Goal: Task Accomplishment & Management: Manage account settings

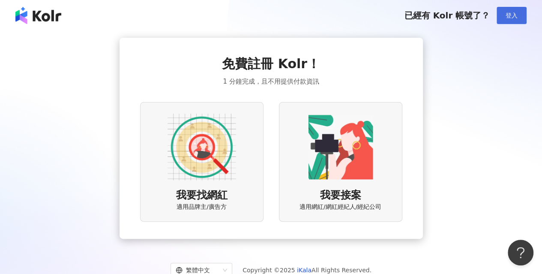
click at [512, 14] on span "登入" at bounding box center [512, 15] width 12 height 7
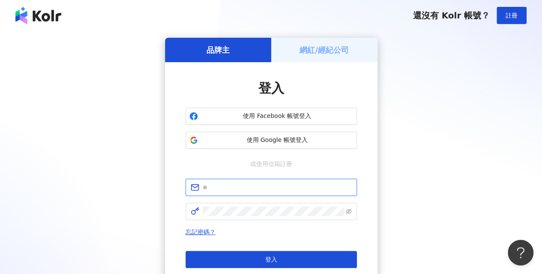
type input "**********"
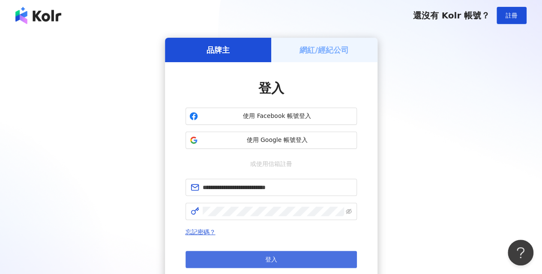
click at [312, 257] on button "登入" at bounding box center [271, 259] width 171 height 17
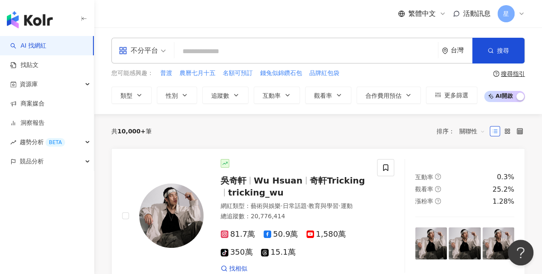
click at [280, 130] on div "共 10,000+ 筆 排序： 關聯性" at bounding box center [317, 131] width 413 height 14
click at [39, 65] on link "找貼文" at bounding box center [24, 65] width 28 height 9
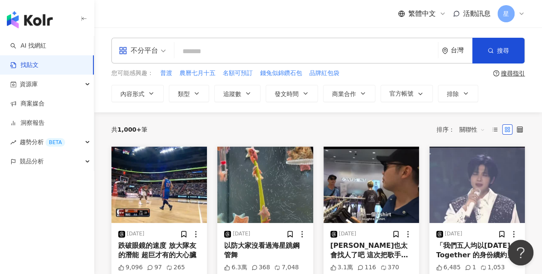
click at [192, 51] on input "search" at bounding box center [306, 51] width 257 height 18
type input "**********"
click at [496, 51] on button "搜尋" at bounding box center [498, 51] width 52 height 26
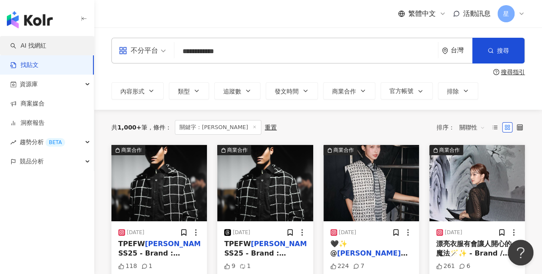
click at [46, 48] on link "AI 找網紅" at bounding box center [28, 46] width 36 height 9
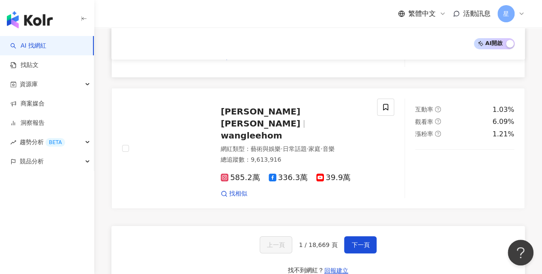
scroll to position [1531, 0]
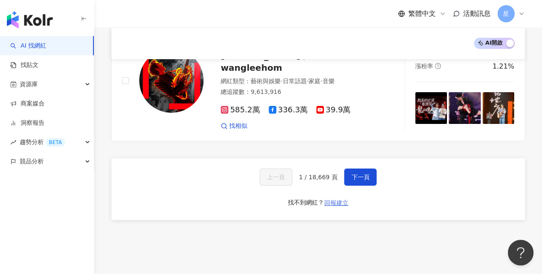
click at [332, 199] on span "回報建立" at bounding box center [336, 202] width 24 height 7
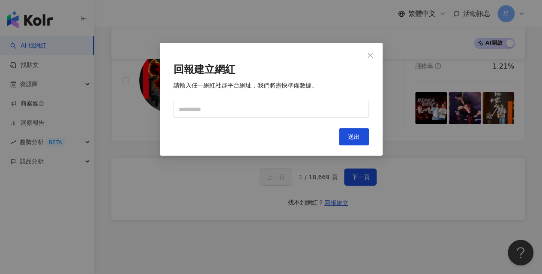
click at [367, 174] on div "回報建立網紅 請輸入任一網紅社群平台網址，我們將盡快準備數據。 Cancel 送出" at bounding box center [271, 137] width 542 height 274
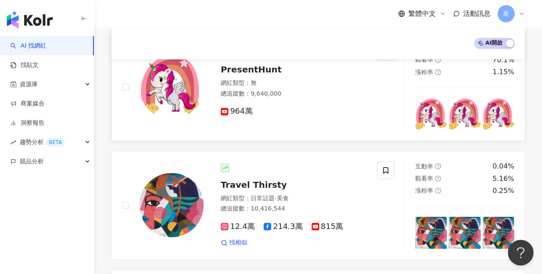
scroll to position [503, 0]
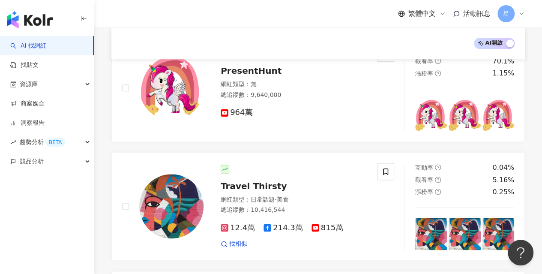
click at [34, 24] on img "button" at bounding box center [30, 19] width 46 height 17
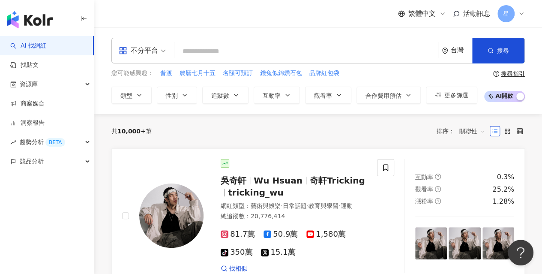
click at [206, 50] on input "search" at bounding box center [306, 51] width 257 height 16
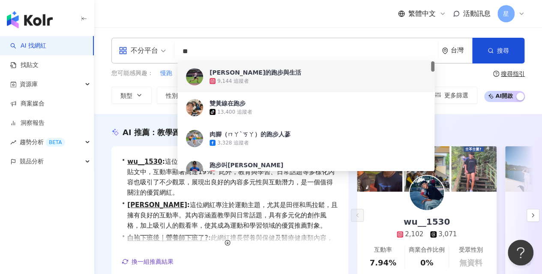
type input "**"
click at [332, 17] on div "繁體中文 活動訊息 星" at bounding box center [317, 13] width 413 height 27
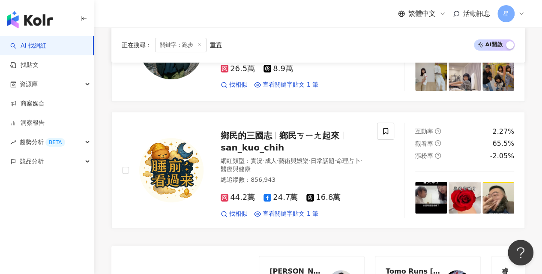
scroll to position [1599, 0]
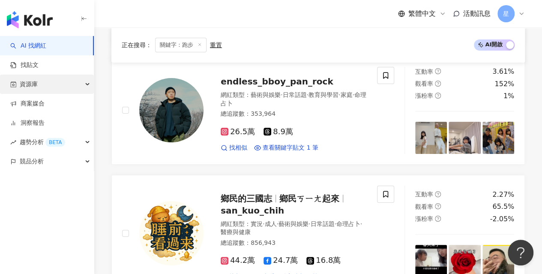
click at [75, 84] on div "資源庫" at bounding box center [47, 84] width 94 height 19
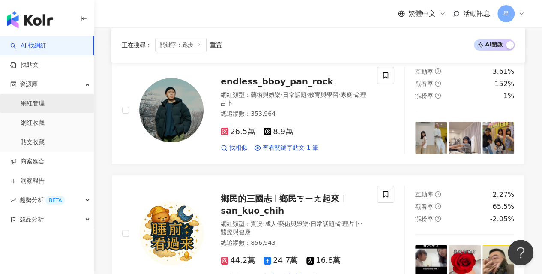
click at [45, 99] on link "網紅管理" at bounding box center [33, 103] width 24 height 9
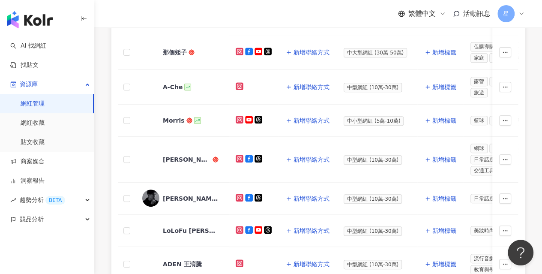
scroll to position [482, 0]
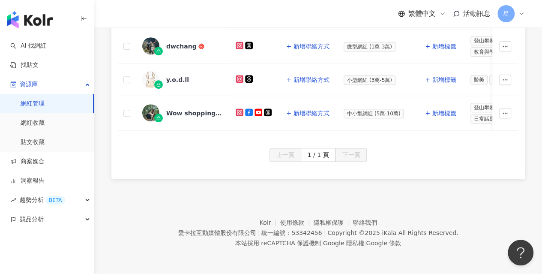
click at [431, 160] on div "上一頁 1 / 1 頁 下一頁" at bounding box center [318, 155] width 400 height 14
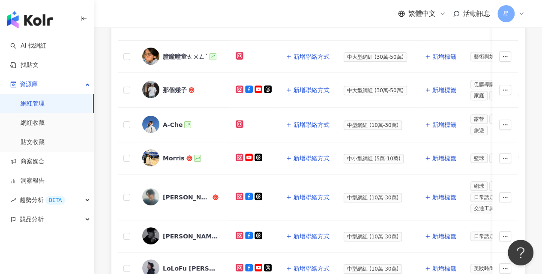
scroll to position [0, 0]
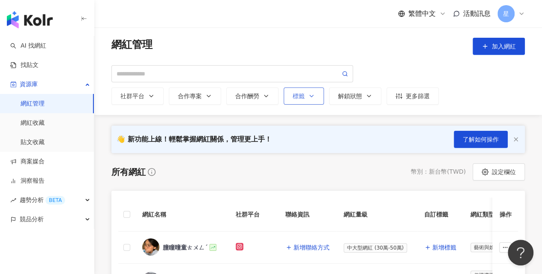
click at [319, 99] on button "標籤" at bounding box center [304, 95] width 40 height 17
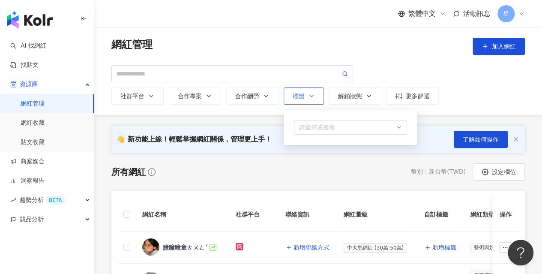
click at [320, 96] on button "標籤 請選擇或搜尋" at bounding box center [304, 95] width 40 height 17
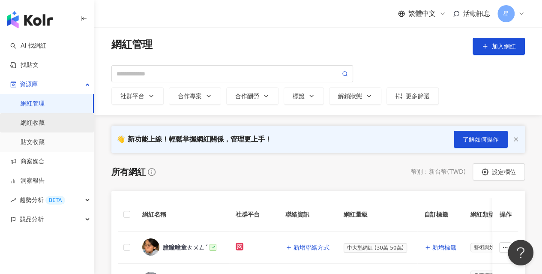
click at [35, 125] on link "網紅收藏" at bounding box center [33, 123] width 24 height 9
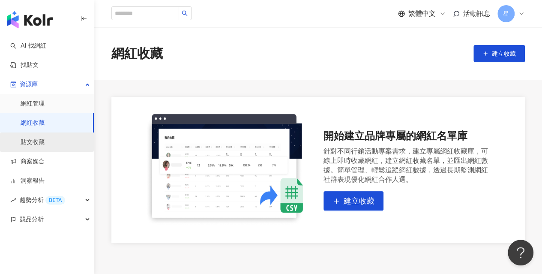
click at [45, 140] on link "貼文收藏" at bounding box center [33, 142] width 24 height 9
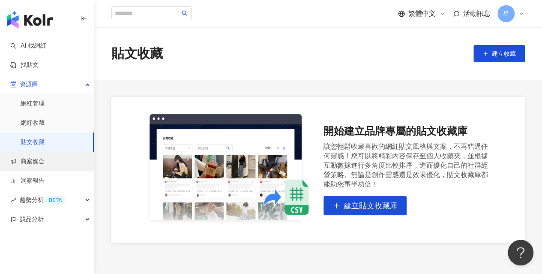
click at [45, 162] on link "商案媒合" at bounding box center [27, 161] width 34 height 9
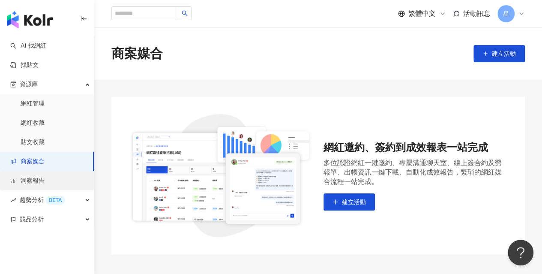
click at [45, 177] on link "洞察報告" at bounding box center [27, 181] width 34 height 9
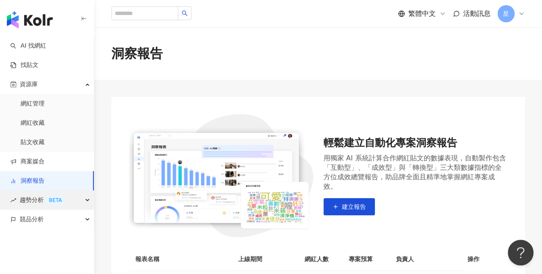
click at [49, 195] on span "趨勢分析 BETA" at bounding box center [42, 199] width 45 height 19
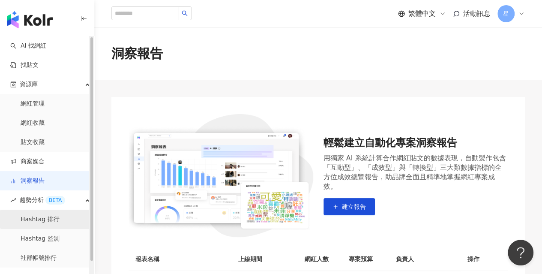
click at [47, 216] on link "Hashtag 排行" at bounding box center [40, 219] width 39 height 9
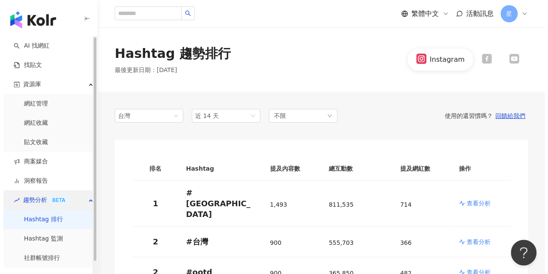
scroll to position [13, 0]
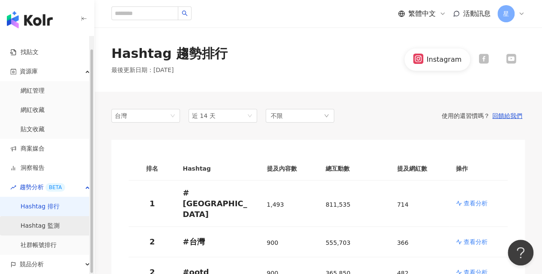
click at [60, 229] on link "Hashtag 監測" at bounding box center [40, 225] width 39 height 9
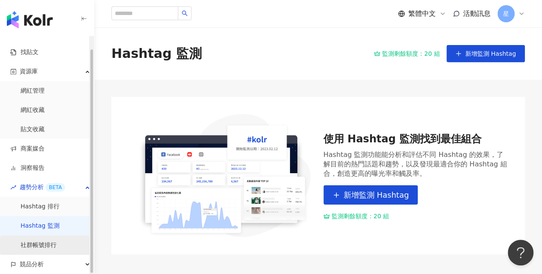
click at [57, 243] on link "社群帳號排行" at bounding box center [39, 245] width 36 height 9
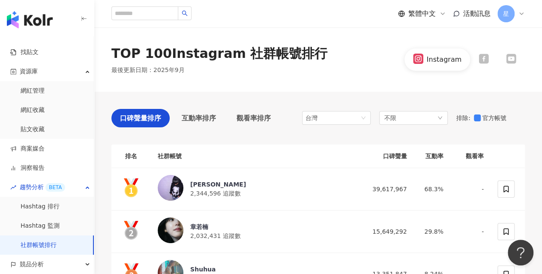
click at [518, 10] on div "星" at bounding box center [510, 13] width 27 height 17
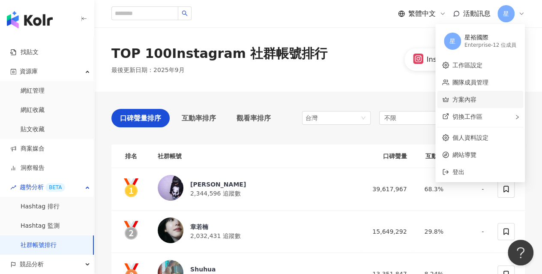
click at [476, 97] on link "方案內容" at bounding box center [464, 99] width 24 height 7
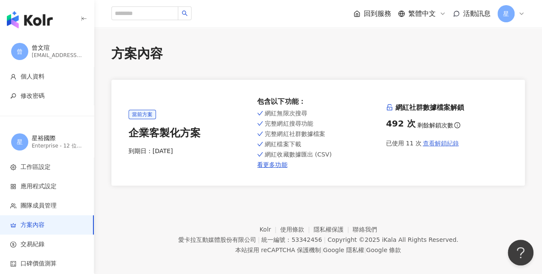
click at [449, 143] on span "查看解鎖紀錄" at bounding box center [440, 143] width 36 height 7
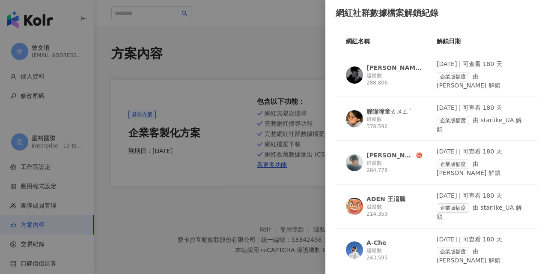
click at [273, 205] on div at bounding box center [274, 137] width 548 height 274
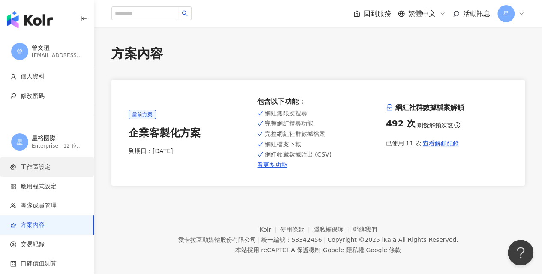
click at [40, 166] on span "工作區設定" at bounding box center [36, 167] width 30 height 9
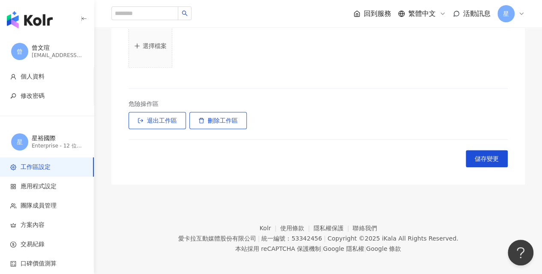
scroll to position [324, 0]
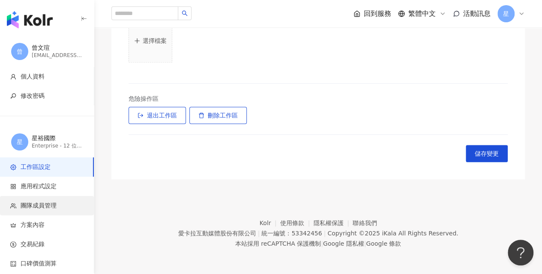
click at [45, 206] on span "團隊成員管理" at bounding box center [39, 205] width 36 height 9
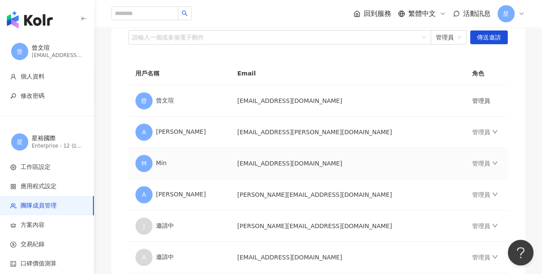
scroll to position [228, 0]
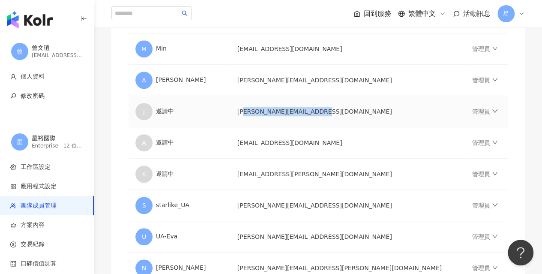
drag, startPoint x: 259, startPoint y: 108, endPoint x: 325, endPoint y: 112, distance: 66.1
click at [325, 112] on td "[PERSON_NAME][EMAIL_ADDRESS][DOMAIN_NAME]" at bounding box center [347, 111] width 235 height 31
click at [333, 113] on td "[PERSON_NAME][EMAIL_ADDRESS][DOMAIN_NAME]" at bounding box center [347, 111] width 235 height 31
click at [520, 213] on div "邀請團隊成員加入 團隊成員人數上限：20 ｜ 剩餘額度：8 想獲得更多額度？聯絡我們 請輸入一個或多個電子郵件 管理員 傳送邀請 用戶名稱 Email 角色 …" at bounding box center [317, 107] width 413 height 512
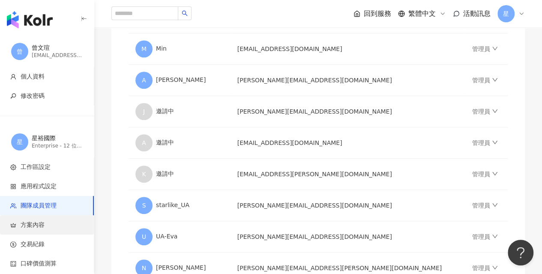
click at [56, 218] on li "方案內容" at bounding box center [47, 224] width 94 height 19
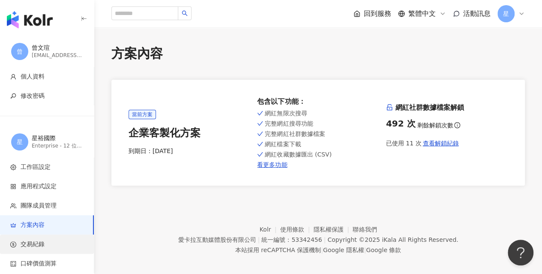
click at [54, 236] on li "交易紀錄" at bounding box center [47, 243] width 94 height 19
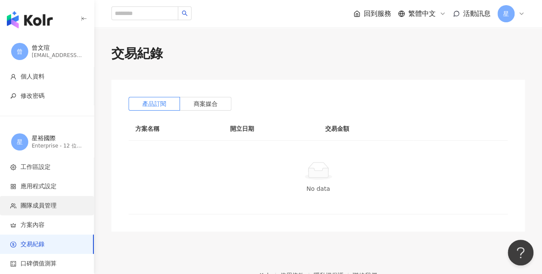
click at [54, 209] on span "團隊成員管理" at bounding box center [39, 205] width 36 height 9
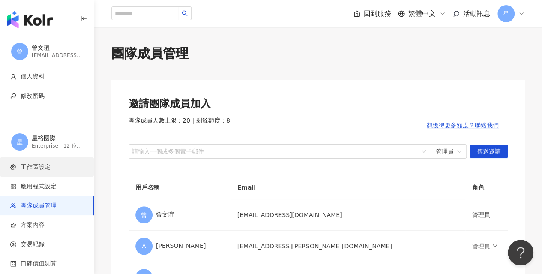
click at [55, 171] on span "工作區設定" at bounding box center [48, 167] width 77 height 9
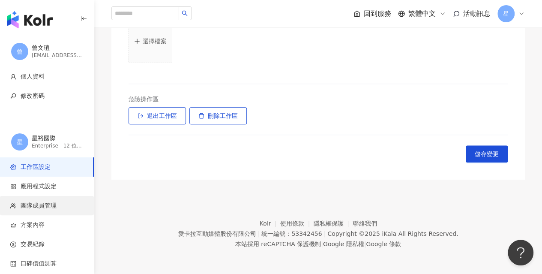
scroll to position [324, 0]
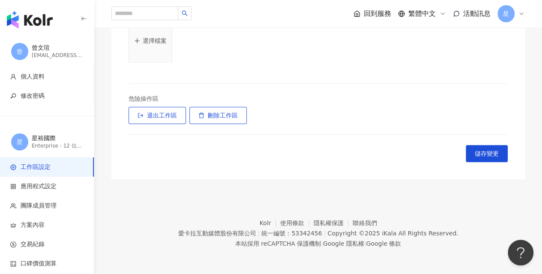
click at [377, 11] on span "回到服務" at bounding box center [377, 13] width 27 height 9
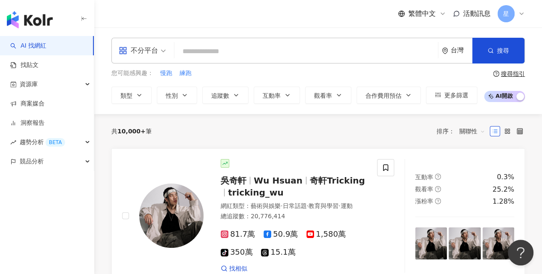
click at [515, 18] on div "星" at bounding box center [510, 13] width 27 height 17
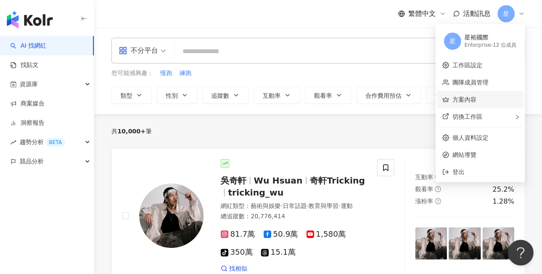
click at [476, 96] on link "方案內容" at bounding box center [464, 99] width 24 height 7
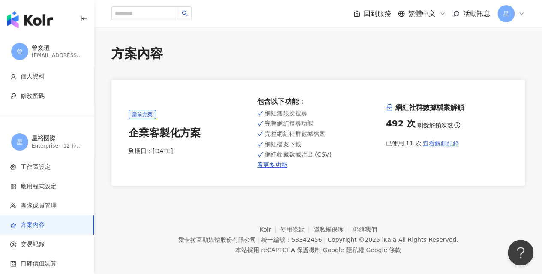
click at [443, 146] on span "查看解鎖紀錄" at bounding box center [440, 143] width 36 height 7
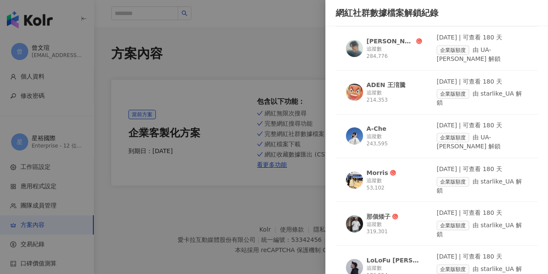
scroll to position [114, 0]
click at [388, 177] on div "追蹤數 53,102" at bounding box center [395, 184] width 56 height 15
click at [399, 133] on div "追蹤數 243,595" at bounding box center [395, 140] width 56 height 15
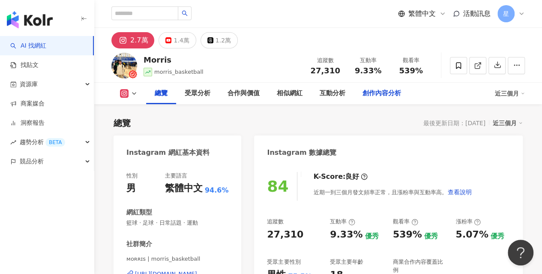
scroll to position [114, 0]
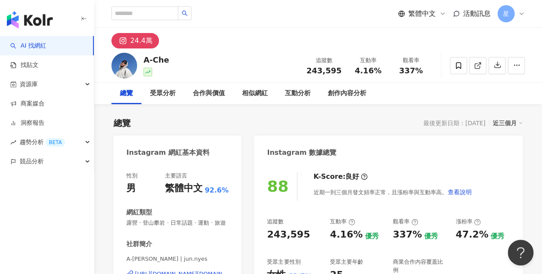
click at [271, 186] on div "88" at bounding box center [277, 186] width 21 height 18
click at [511, 66] on button "button" at bounding box center [516, 65] width 17 height 17
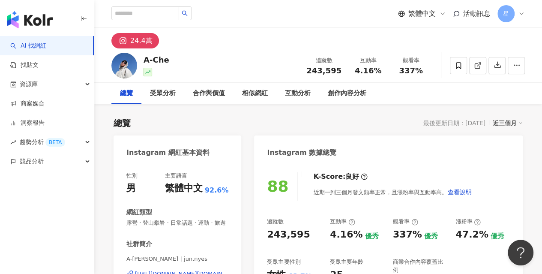
click at [28, 17] on img "button" at bounding box center [30, 19] width 46 height 17
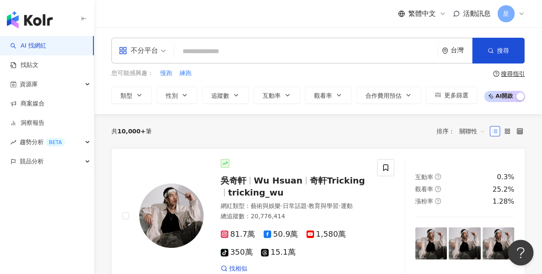
click at [93, 235] on div "AI 找網紅 找貼文 資源庫 商案媒合 洞察報告 趨勢分析 BETA 競品分析" at bounding box center [47, 155] width 94 height 238
click at [44, 80] on div "資源庫" at bounding box center [47, 84] width 94 height 19
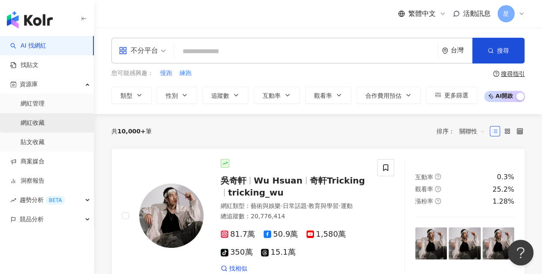
click at [45, 125] on link "網紅收藏" at bounding box center [33, 123] width 24 height 9
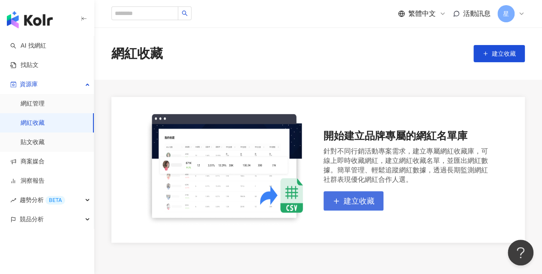
click at [351, 207] on button "建立收藏" at bounding box center [353, 200] width 60 height 19
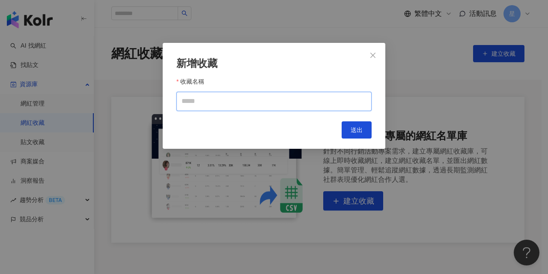
click at [284, 102] on input "收藏名稱" at bounding box center [274, 101] width 195 height 19
type input "*********"
click at [362, 127] on button "送出" at bounding box center [357, 129] width 30 height 17
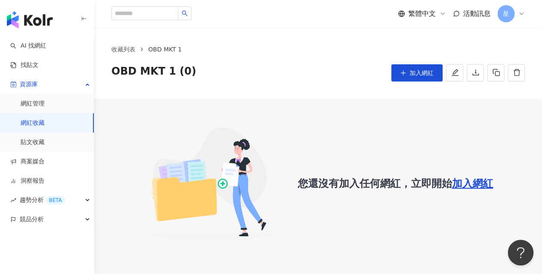
click at [45, 127] on link "網紅收藏" at bounding box center [33, 123] width 24 height 9
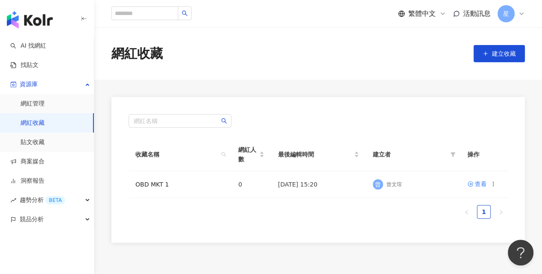
click at [37, 123] on link "網紅收藏" at bounding box center [33, 123] width 24 height 9
click at [44, 144] on link "貼文收藏" at bounding box center [33, 142] width 24 height 9
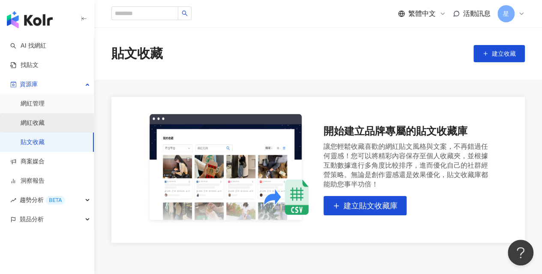
click at [36, 123] on link "網紅收藏" at bounding box center [33, 123] width 24 height 9
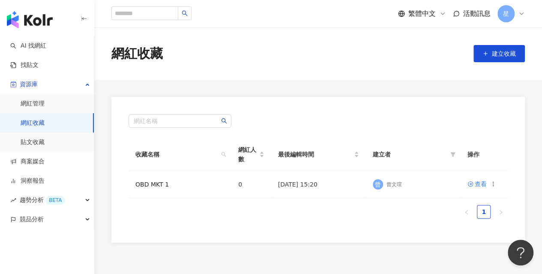
drag, startPoint x: 22, startPoint y: 245, endPoint x: 203, endPoint y: 156, distance: 201.9
click at [22, 245] on div "AI 找網紅 找貼文 資源庫 網紅管理 網紅收藏 貼文收藏 商案媒合 洞察報告 趨勢分析 BETA 競品分析" at bounding box center [47, 155] width 94 height 238
click at [527, 12] on div "繁體中文 活動訊息 星" at bounding box center [318, 13] width 448 height 27
click at [522, 16] on icon at bounding box center [521, 13] width 7 height 7
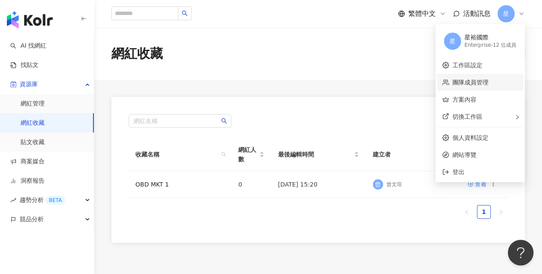
click at [488, 81] on link "團隊成員管理" at bounding box center [470, 82] width 36 height 7
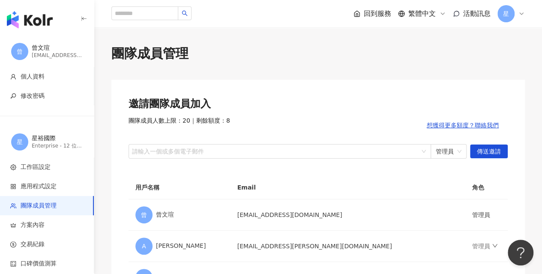
click at [374, 17] on span "回到服務" at bounding box center [377, 13] width 27 height 9
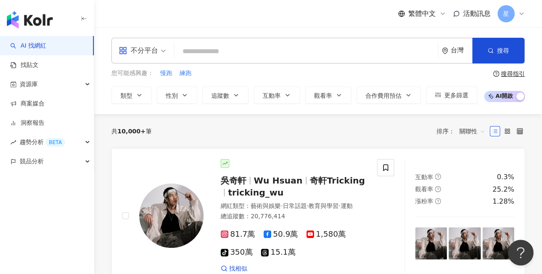
type input "**********"
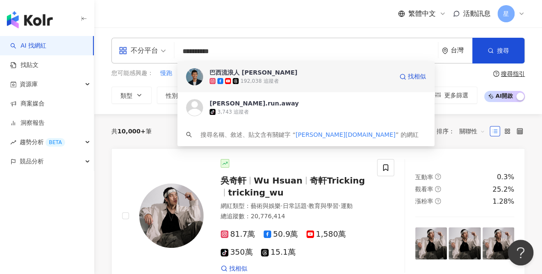
click at [346, 74] on span "巴西流浪人 張賢Johnny" at bounding box center [300, 72] width 183 height 9
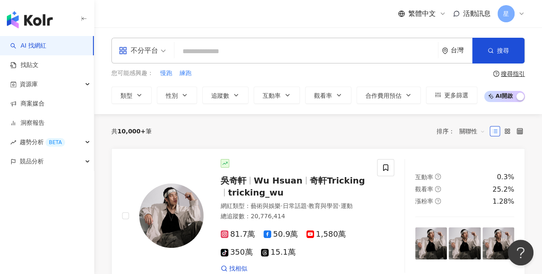
paste input "**********"
type input "**********"
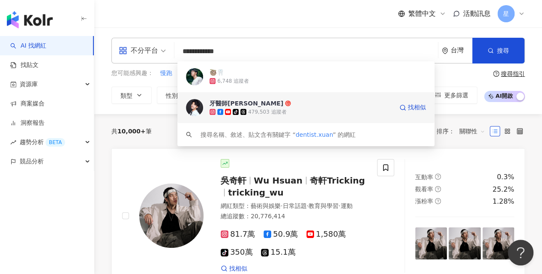
click at [316, 112] on div "tiktok-icon 479,503 追蹤者" at bounding box center [300, 112] width 183 height 9
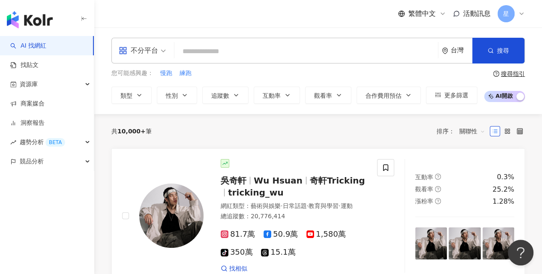
click at [216, 57] on input "search" at bounding box center [306, 51] width 257 height 16
paste input "********"
type input "********"
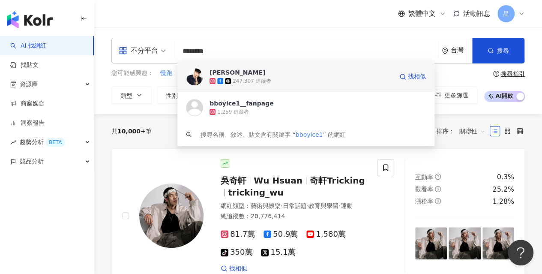
click at [322, 81] on div "247,307 追蹤者" at bounding box center [300, 81] width 183 height 9
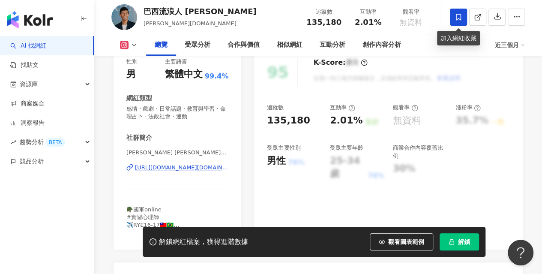
click at [457, 21] on span at bounding box center [458, 17] width 17 height 17
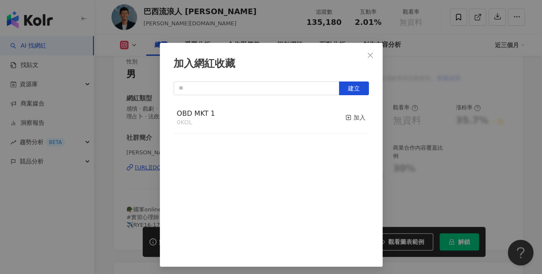
click at [286, 121] on div "OBD MKT 1 0 KOL 加入" at bounding box center [271, 118] width 195 height 32
click at [347, 117] on line "button" at bounding box center [348, 117] width 2 height 0
click at [447, 39] on div "加入網紅收藏 建立" at bounding box center [271, 137] width 542 height 274
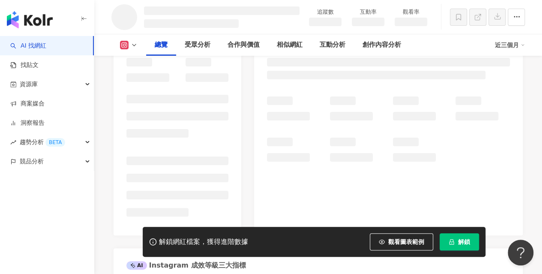
click at [27, 45] on link "AI 找網紅" at bounding box center [28, 46] width 36 height 9
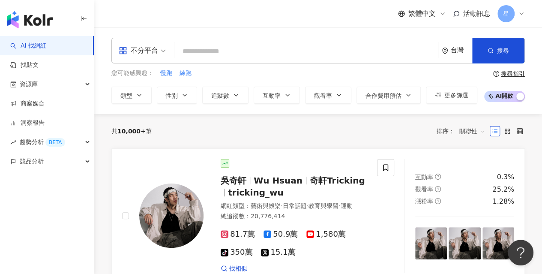
type input "**********"
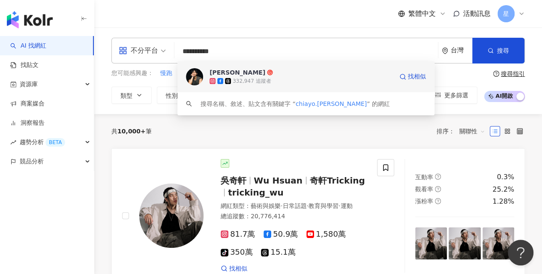
click at [271, 75] on span "[PERSON_NAME]" at bounding box center [300, 72] width 183 height 9
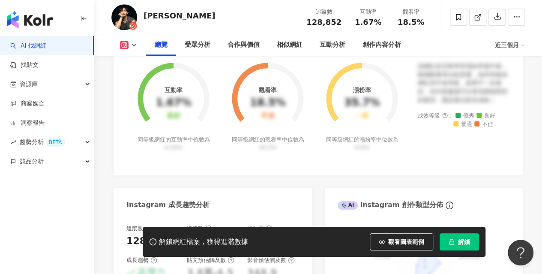
scroll to position [457, 0]
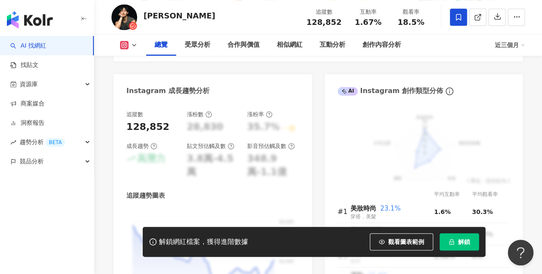
click at [460, 18] on icon at bounding box center [459, 17] width 8 height 8
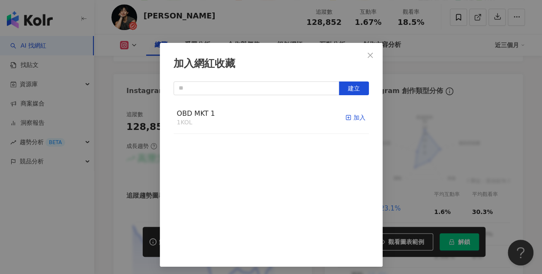
click at [345, 113] on div "加入" at bounding box center [355, 117] width 20 height 9
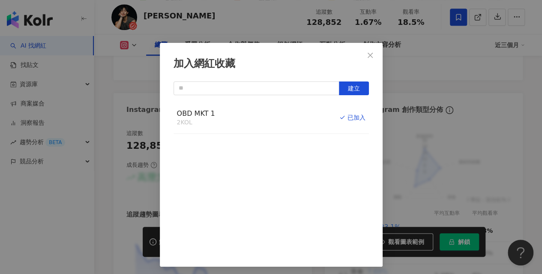
click at [497, 72] on div "加入網紅收藏 建立 OBD MKT 1 2 KOL 已加入" at bounding box center [271, 137] width 542 height 274
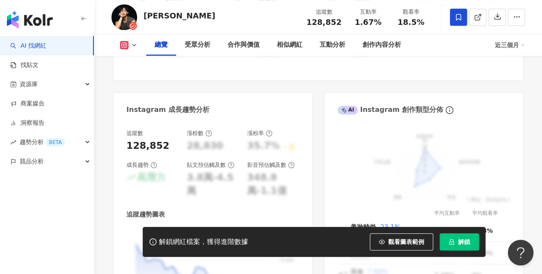
click at [494, 91] on div "加入網紅收藏 建立 OBD MKT 1 2 KOL 已加入" at bounding box center [271, 137] width 542 height 274
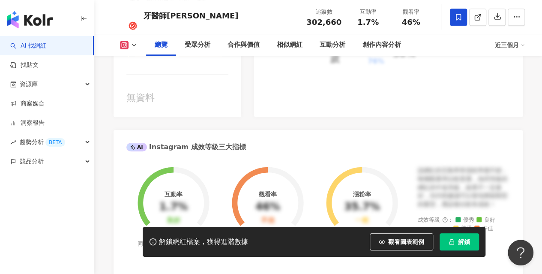
scroll to position [114, 0]
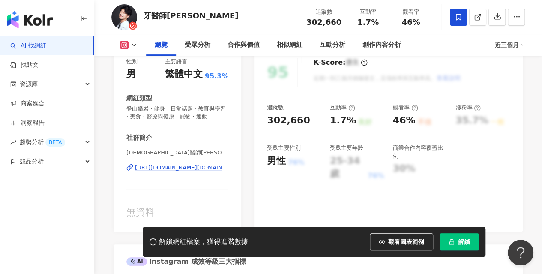
click at [458, 16] on icon at bounding box center [459, 17] width 8 height 8
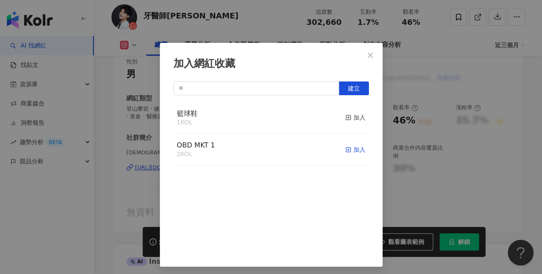
click at [345, 149] on icon "button" at bounding box center [348, 150] width 6 height 6
click at [447, 163] on div "加入網紅收藏 建立 OBD MKT 1 3 KOL 已加入 籃球鞋 1 KOL 加入" at bounding box center [271, 137] width 542 height 274
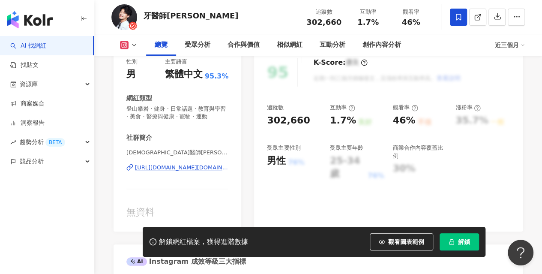
click at [477, 239] on button "解鎖" at bounding box center [459, 241] width 39 height 17
click at [254, 133] on div "95 K-Score : 優良 近期一到三個月積極發文，且漲粉率與互動率高。 查看說明 追蹤數 302,660 互動率 1.7% 良好 觀看率 46% 不佳 …" at bounding box center [388, 140] width 269 height 182
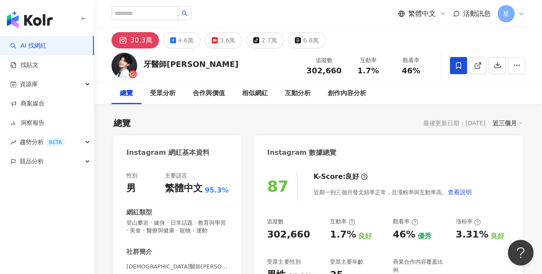
click at [33, 23] on img "button" at bounding box center [30, 19] width 46 height 17
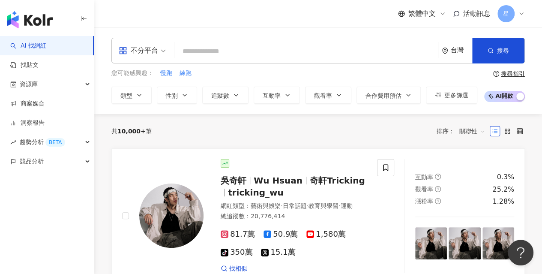
click at [153, 57] on div "不分平台" at bounding box center [138, 51] width 39 height 14
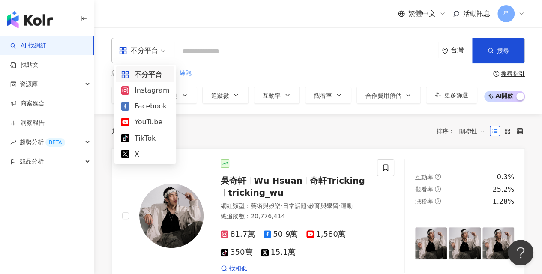
click at [153, 57] on div "不分平台" at bounding box center [138, 51] width 39 height 14
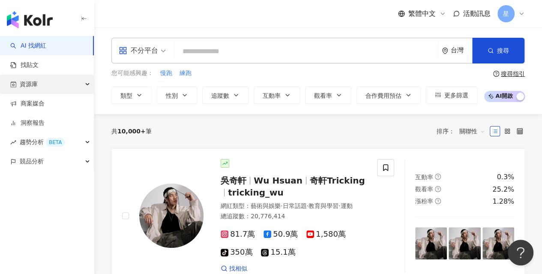
click at [74, 86] on div "資源庫" at bounding box center [47, 84] width 94 height 19
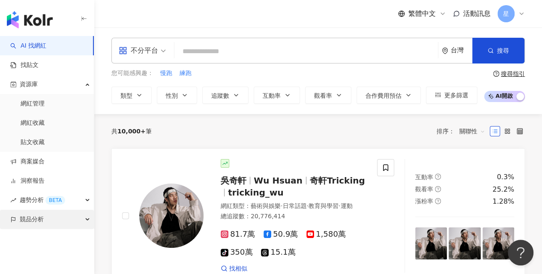
click at [87, 217] on div "競品分析" at bounding box center [47, 218] width 94 height 19
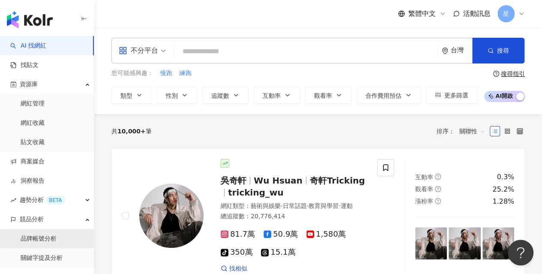
click at [57, 235] on link "品牌帳號分析" at bounding box center [39, 238] width 36 height 9
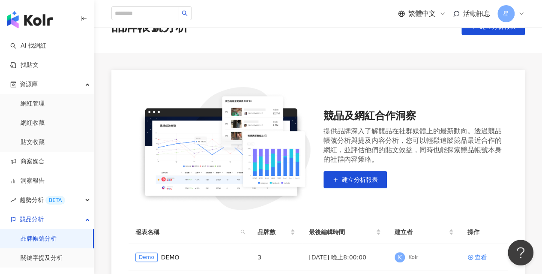
scroll to position [135, 0]
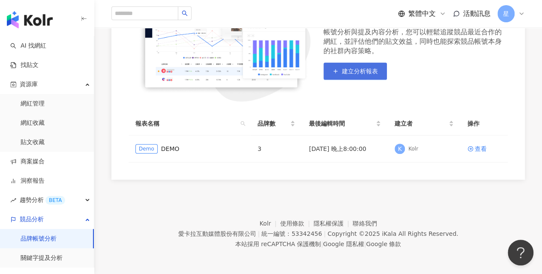
click at [367, 74] on span "建立分析報表" at bounding box center [360, 71] width 36 height 7
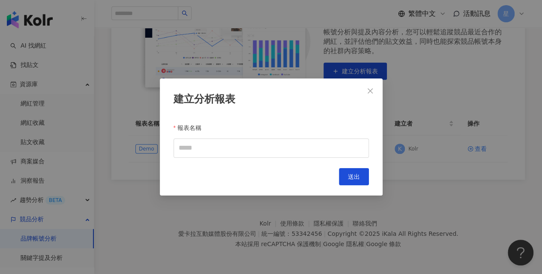
click at [370, 90] on icon "close" at bounding box center [370, 90] width 5 height 5
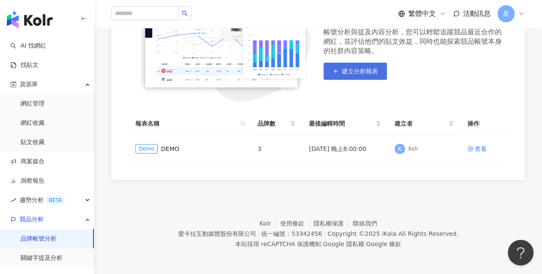
click at [351, 70] on span "建立分析報表" at bounding box center [360, 71] width 36 height 7
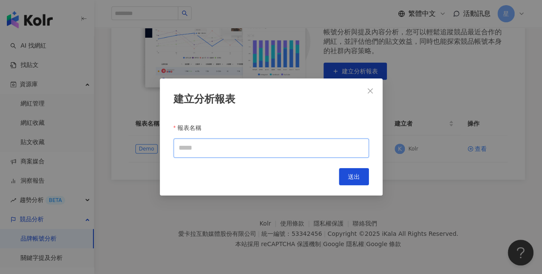
click at [317, 138] on input "報表名稱" at bounding box center [271, 147] width 195 height 19
click at [371, 92] on icon "close" at bounding box center [370, 90] width 5 height 5
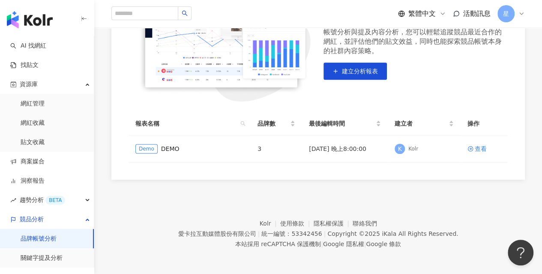
click at [211, 199] on footer "Kolr 使用條款 隱私權保護 聯絡我們 愛卡拉互動媒體股份有限公司 | 統一編號：53342456 | Copyright © 2025 iKala All…" at bounding box center [318, 227] width 448 height 95
click at [47, 216] on div "競品分析" at bounding box center [47, 218] width 94 height 19
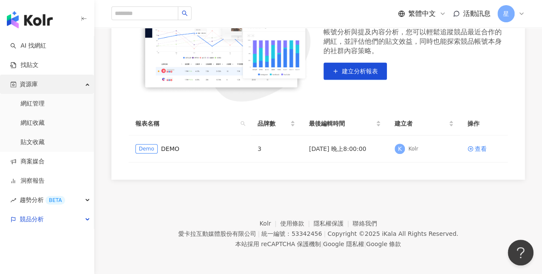
click at [48, 85] on div "資源庫" at bounding box center [47, 84] width 94 height 19
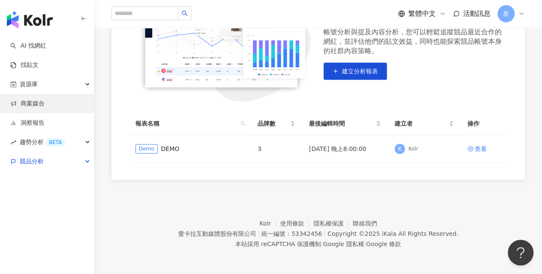
click at [44, 106] on link "商案媒合" at bounding box center [27, 103] width 34 height 9
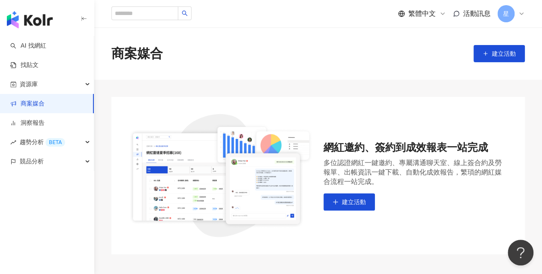
click at [368, 124] on div "網紅邀約、簽約到成效報表一站完成 多位認證網紅一鍵邀約、專屬溝通聊天室、線上簽合約及勞報單、出帳資訊一鍵下載、自動化成效報告，繁瑣的網紅媒合流程一站完成。 建…" at bounding box center [318, 175] width 379 height 123
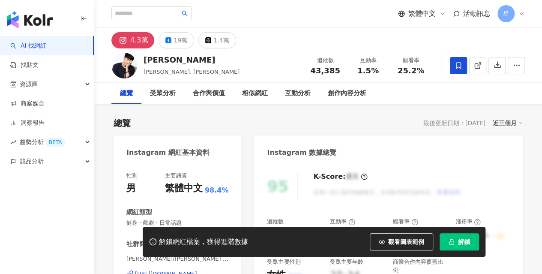
click at [457, 66] on icon at bounding box center [459, 66] width 8 height 8
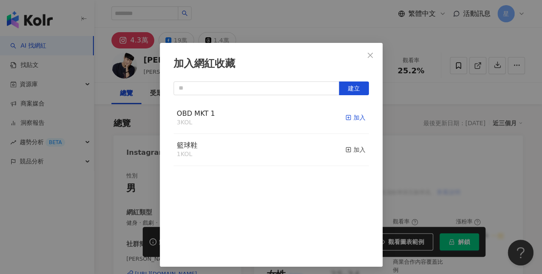
click at [345, 118] on icon "button" at bounding box center [348, 117] width 6 height 6
click at [368, 56] on icon "close" at bounding box center [370, 54] width 5 height 5
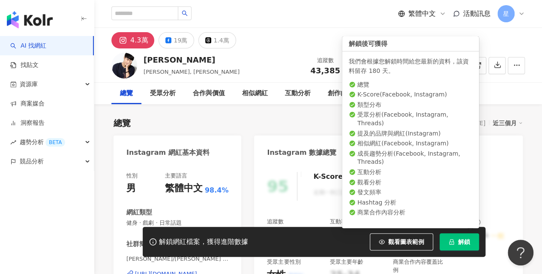
click at [464, 242] on span "解鎖" at bounding box center [464, 241] width 12 height 7
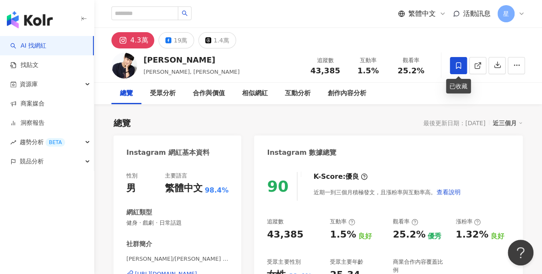
click at [456, 66] on icon at bounding box center [458, 65] width 5 height 6
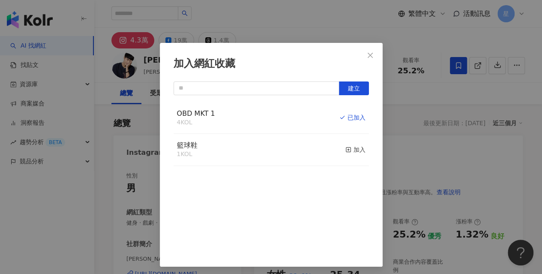
click at [468, 153] on div "加入網紅收藏 建立 OBD MKT 1 4 KOL 已加入 籃球鞋 1 KOL 加入" at bounding box center [271, 137] width 542 height 274
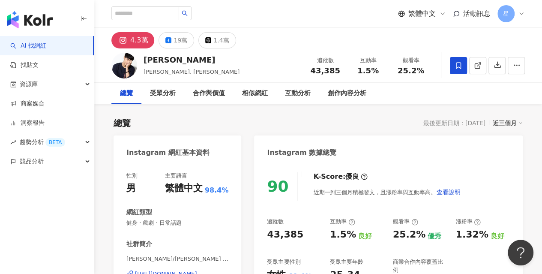
click at [507, 12] on span "星" at bounding box center [506, 13] width 6 height 9
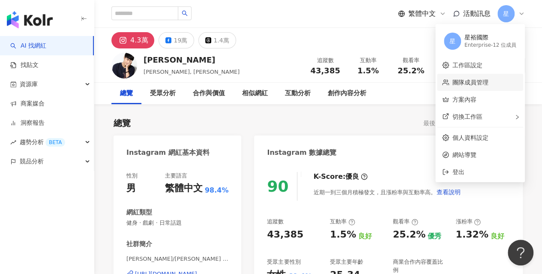
click at [482, 86] on link "團隊成員管理" at bounding box center [470, 82] width 36 height 7
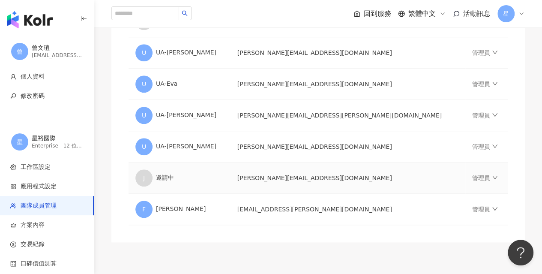
scroll to position [410, 0]
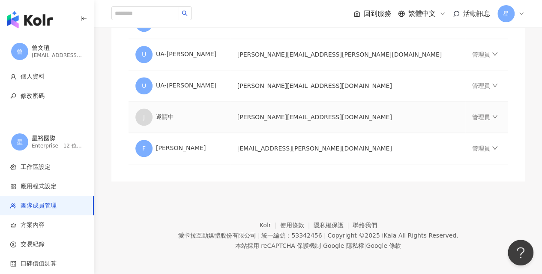
click at [284, 120] on td "[PERSON_NAME][EMAIL_ADDRESS][DOMAIN_NAME]" at bounding box center [347, 117] width 235 height 31
click at [285, 120] on td "[PERSON_NAME][EMAIL_ADDRESS][DOMAIN_NAME]" at bounding box center [347, 117] width 235 height 31
click at [275, 116] on td "[PERSON_NAME][EMAIL_ADDRESS][DOMAIN_NAME]" at bounding box center [347, 117] width 235 height 31
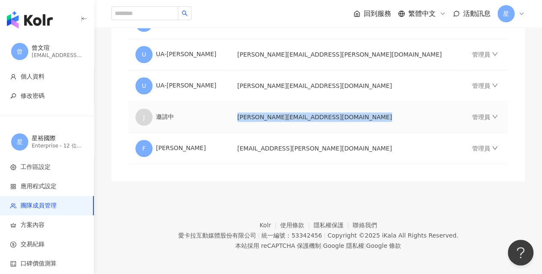
click at [275, 116] on td "[PERSON_NAME][EMAIL_ADDRESS][DOMAIN_NAME]" at bounding box center [347, 117] width 235 height 31
click at [280, 114] on td "[PERSON_NAME][EMAIL_ADDRESS][DOMAIN_NAME]" at bounding box center [347, 117] width 235 height 31
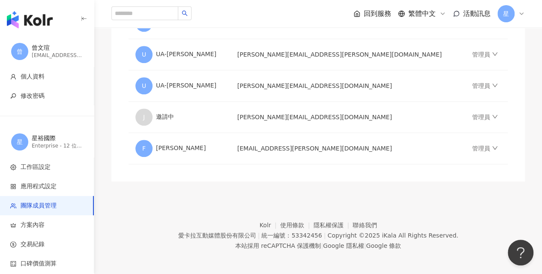
click at [293, 188] on footer "Kolr 使用條款 隱私權保護 聯絡我們 愛卡拉互動媒體股份有限公司 | 統一編號：53342456 | Copyright © 2025 iKala All…" at bounding box center [318, 228] width 448 height 95
click at [308, 119] on td "[PERSON_NAME][EMAIL_ADDRESS][DOMAIN_NAME]" at bounding box center [347, 117] width 235 height 31
click at [314, 117] on td "[PERSON_NAME][EMAIL_ADDRESS][DOMAIN_NAME]" at bounding box center [347, 117] width 235 height 31
click at [314, 116] on td "[PERSON_NAME][EMAIL_ADDRESS][DOMAIN_NAME]" at bounding box center [347, 117] width 235 height 31
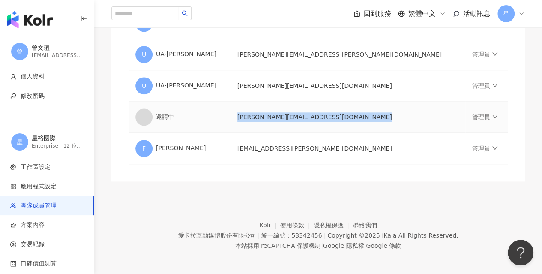
click at [314, 116] on td "[PERSON_NAME][EMAIL_ADDRESS][DOMAIN_NAME]" at bounding box center [347, 117] width 235 height 31
click at [287, 113] on td "[PERSON_NAME][EMAIL_ADDRESS][DOMAIN_NAME]" at bounding box center [347, 117] width 235 height 31
click at [249, 108] on td "[PERSON_NAME][EMAIL_ADDRESS][DOMAIN_NAME]" at bounding box center [347, 117] width 235 height 31
click at [251, 114] on td "[PERSON_NAME][EMAIL_ADDRESS][DOMAIN_NAME]" at bounding box center [347, 117] width 235 height 31
click at [293, 125] on td "[PERSON_NAME][EMAIL_ADDRESS][DOMAIN_NAME]" at bounding box center [347, 117] width 235 height 31
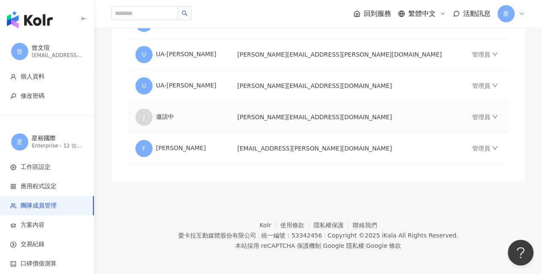
click at [275, 115] on td "[PERSON_NAME][EMAIL_ADDRESS][PERSON_NAME][DOMAIN_NAME]" at bounding box center [347, 117] width 235 height 31
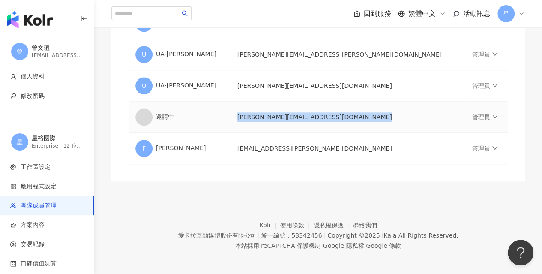
click at [275, 115] on td "[PERSON_NAME][EMAIL_ADDRESS][PERSON_NAME][DOMAIN_NAME]" at bounding box center [347, 117] width 235 height 31
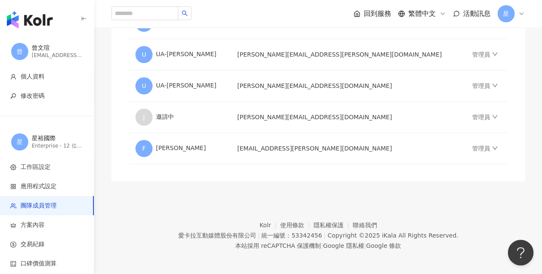
drag, startPoint x: 342, startPoint y: 165, endPoint x: 320, endPoint y: 140, distance: 33.4
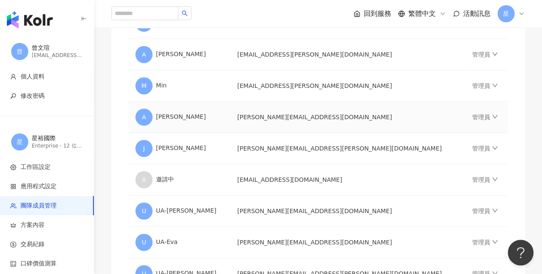
scroll to position [366, 0]
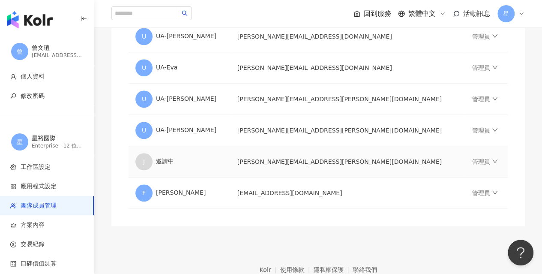
click at [312, 159] on td "[PERSON_NAME][EMAIL_ADDRESS][PERSON_NAME][DOMAIN_NAME]" at bounding box center [347, 161] width 235 height 31
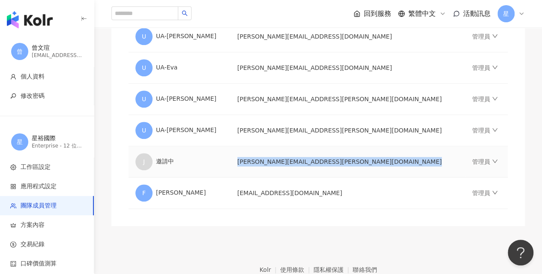
click at [312, 159] on td "[PERSON_NAME][EMAIL_ADDRESS][PERSON_NAME][DOMAIN_NAME]" at bounding box center [347, 161] width 235 height 31
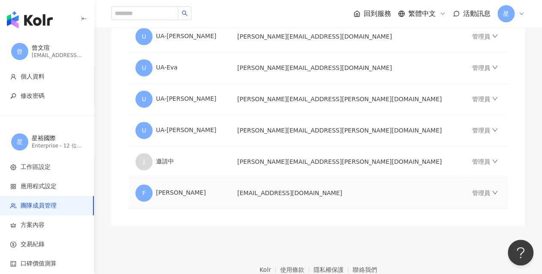
click at [302, 187] on td "[EMAIL_ADDRESS][DOMAIN_NAME]" at bounding box center [347, 192] width 235 height 31
click at [306, 190] on td "frita.chen@starlike.com.tw" at bounding box center [347, 192] width 235 height 31
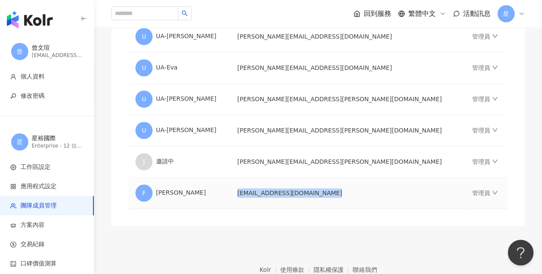
click at [306, 190] on td "frita.chen@starlike.com.tw" at bounding box center [347, 192] width 235 height 31
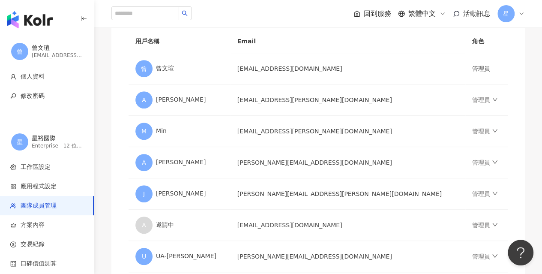
scroll to position [23, 0]
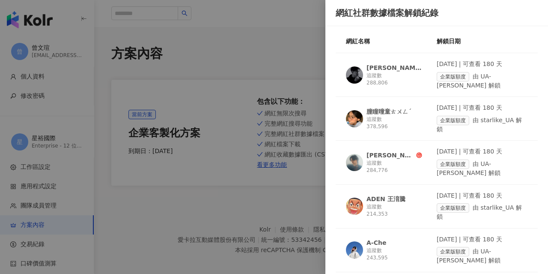
scroll to position [114, 0]
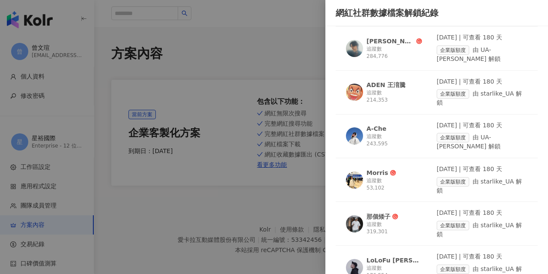
click at [237, 54] on div at bounding box center [274, 137] width 548 height 274
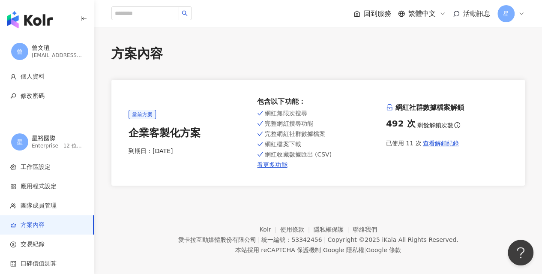
click at [510, 19] on span "星" at bounding box center [505, 13] width 17 height 17
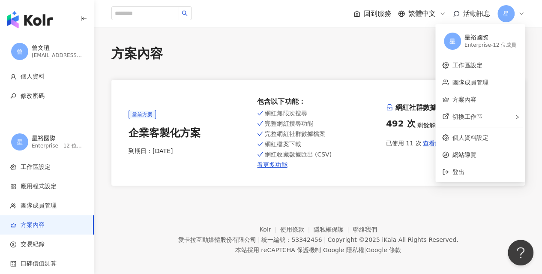
click at [366, 17] on span "回到服務" at bounding box center [377, 13] width 27 height 9
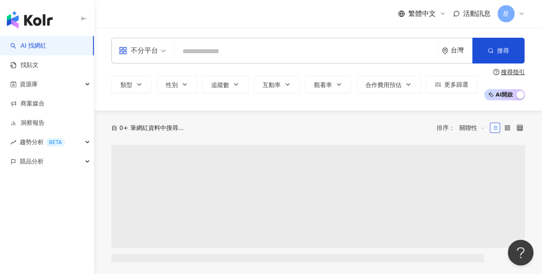
click at [364, 12] on div "繁體中文 活動訊息 星" at bounding box center [317, 13] width 413 height 27
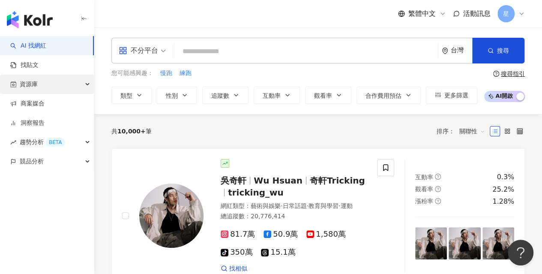
click at [42, 83] on div "資源庫" at bounding box center [47, 84] width 94 height 19
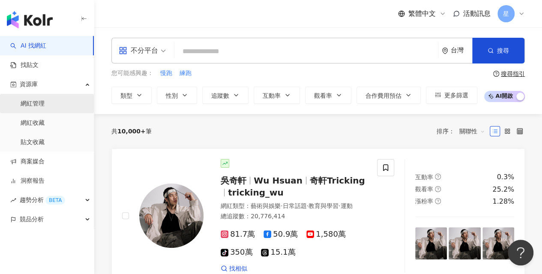
click at [40, 107] on link "網紅管理" at bounding box center [33, 103] width 24 height 9
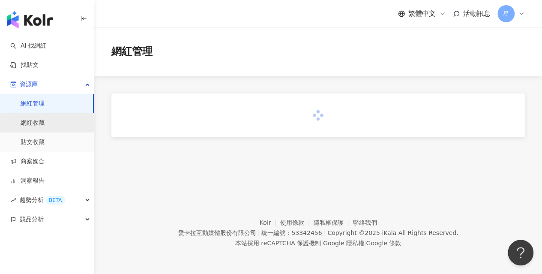
click at [43, 127] on link "網紅收藏" at bounding box center [33, 123] width 24 height 9
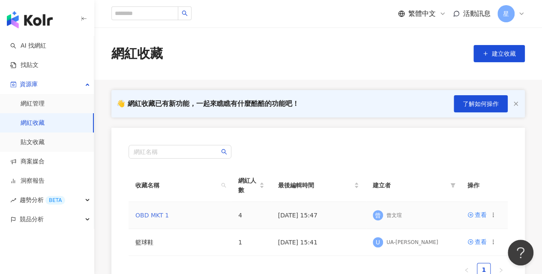
click at [156, 215] on link "OBD MKT 1" at bounding box center [151, 215] width 33 height 7
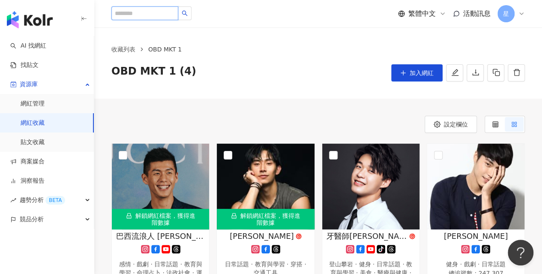
click at [143, 12] on input "search" at bounding box center [144, 13] width 67 height 14
paste input "***"
type input "***"
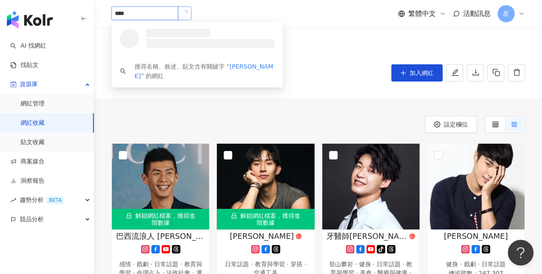
click at [186, 14] on button "button" at bounding box center [185, 13] width 14 height 14
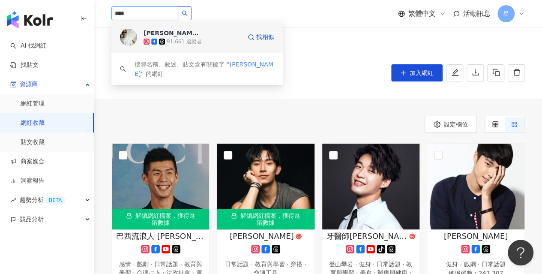
click at [174, 38] on div "91,661 追蹤者" at bounding box center [184, 41] width 35 height 7
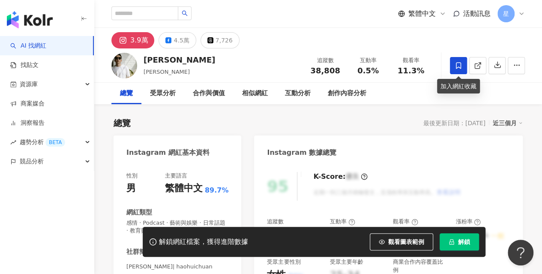
click at [455, 66] on icon at bounding box center [459, 66] width 8 height 8
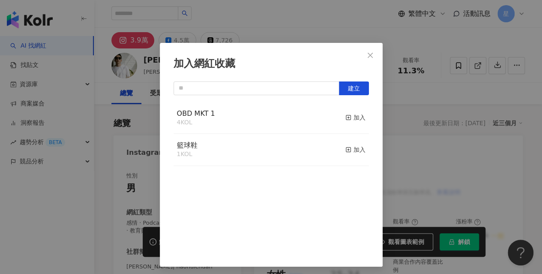
click at [248, 114] on div "OBD MKT 1 4 KOL 加入" at bounding box center [271, 118] width 195 height 32
click at [345, 119] on div "加入" at bounding box center [355, 117] width 20 height 9
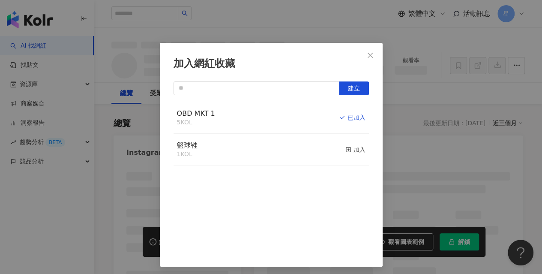
click at [423, 93] on div "加入網紅收藏 建立 OBD MKT 1 5 KOL 已加入 籃球鞋 1 KOL 加入" at bounding box center [271, 137] width 542 height 274
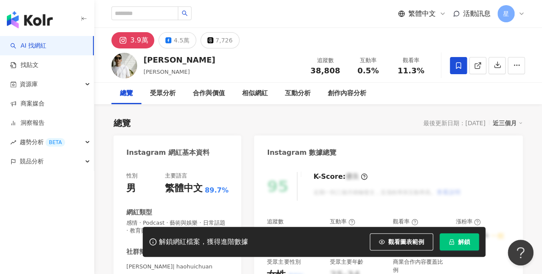
click at [467, 243] on div "加入網紅收藏 建立 OBD MKT 1 5 KOL 已加入 籃球鞋 1 KOL 加入" at bounding box center [271, 137] width 542 height 274
click at [467, 243] on span "解鎖" at bounding box center [464, 241] width 12 height 7
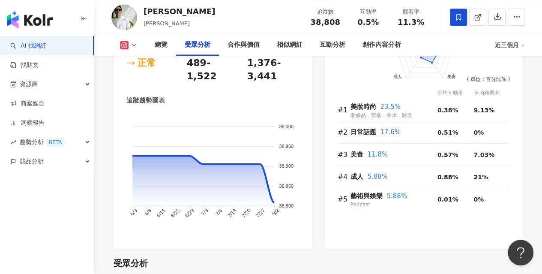
scroll to position [811, 0]
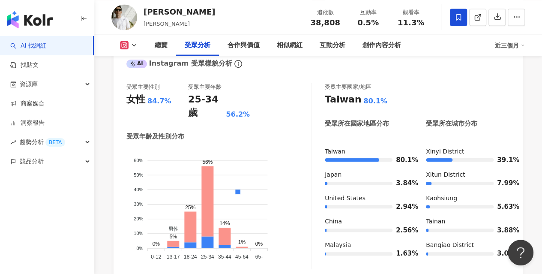
click at [84, 21] on icon "button" at bounding box center [84, 18] width 7 height 7
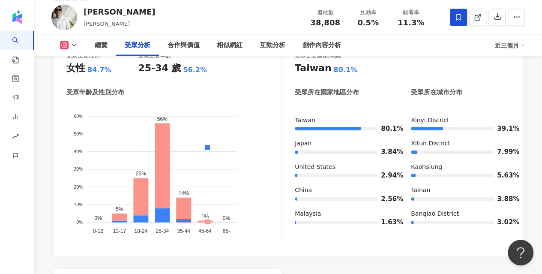
scroll to position [801, 0]
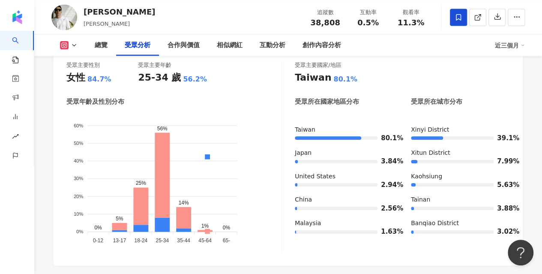
click at [173, 18] on div "郝慧川 Hao Hui-Chuan 追蹤數 38,808 互動率 0.5% 觀看率 11.3%" at bounding box center [288, 17] width 508 height 34
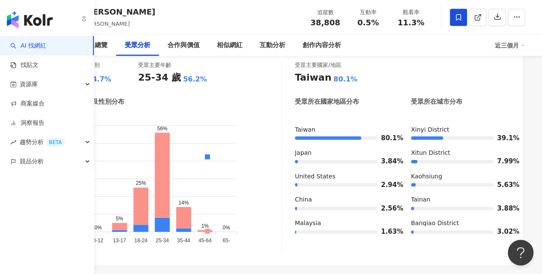
click at [13, 42] on link "AI 找網紅" at bounding box center [28, 46] width 36 height 9
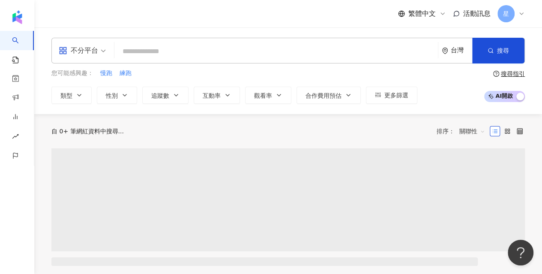
click at [316, 55] on input "search" at bounding box center [276, 51] width 317 height 16
type input "**"
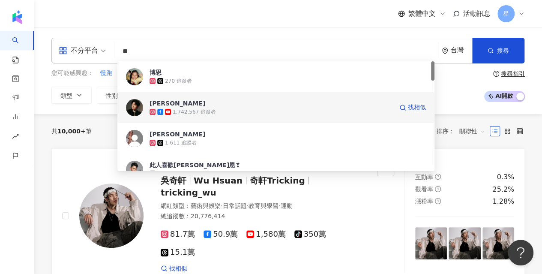
click at [299, 105] on span "曾博恩" at bounding box center [271, 103] width 243 height 9
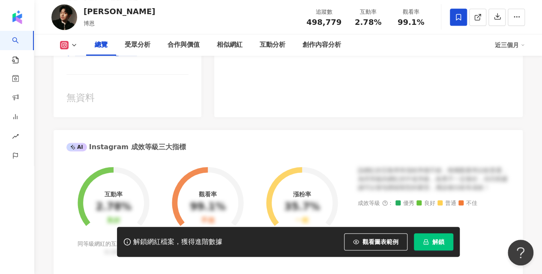
click at [458, 18] on icon at bounding box center [459, 17] width 8 height 8
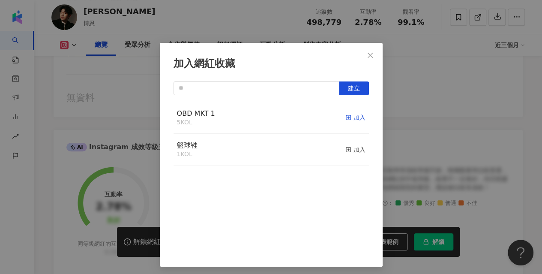
click at [345, 117] on icon "button" at bounding box center [348, 117] width 6 height 6
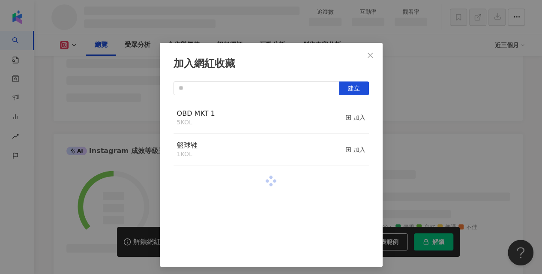
scroll to position [229, 0]
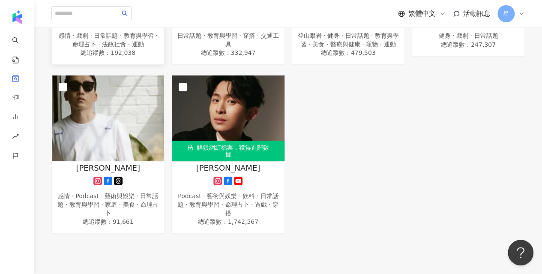
scroll to position [114, 0]
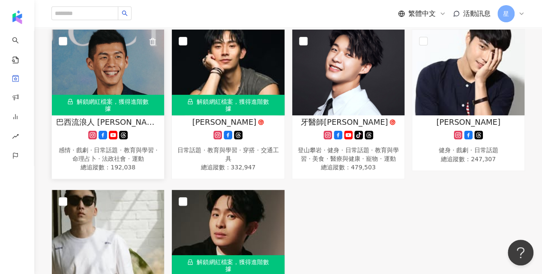
click at [101, 72] on img at bounding box center [108, 73] width 112 height 86
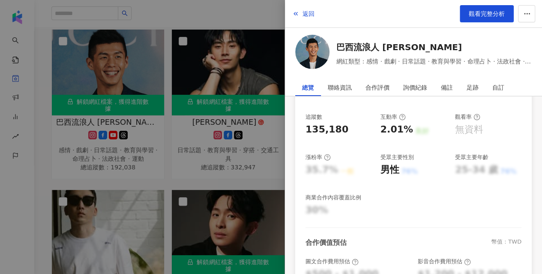
click at [160, 154] on div at bounding box center [271, 137] width 542 height 274
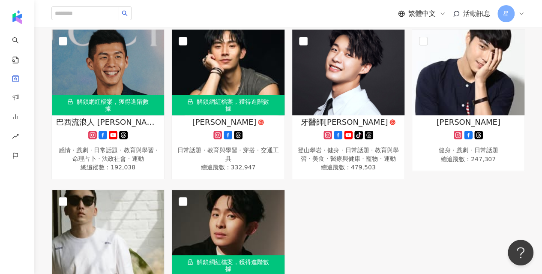
drag, startPoint x: 359, startPoint y: 246, endPoint x: 353, endPoint y: 239, distance: 8.2
click at [356, 244] on div "解鎖網紅檔案，獲得進階數據 巴西流浪人 [PERSON_NAME][PERSON_NAME] 感情 · 戲劇 · 日常話題 · 教育與學習 · 命理占卜 · …" at bounding box center [288, 188] width 480 height 319
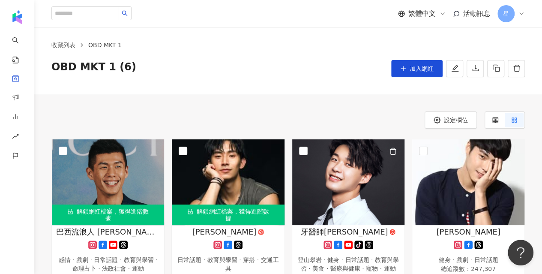
scroll to position [0, 0]
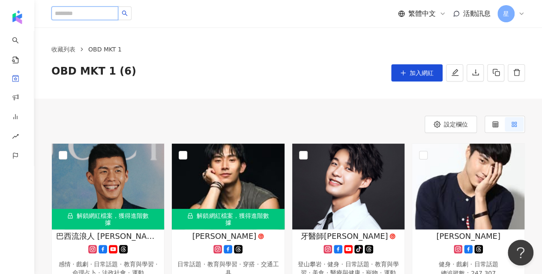
click at [87, 12] on input "search" at bounding box center [84, 13] width 67 height 14
paste input "***"
type input "***"
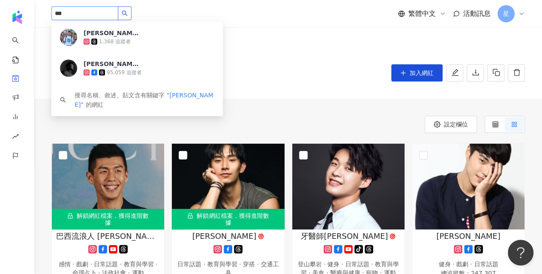
click at [128, 12] on icon "search" at bounding box center [125, 13] width 6 height 6
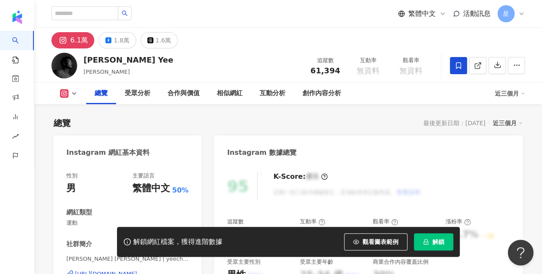
scroll to position [52, 0]
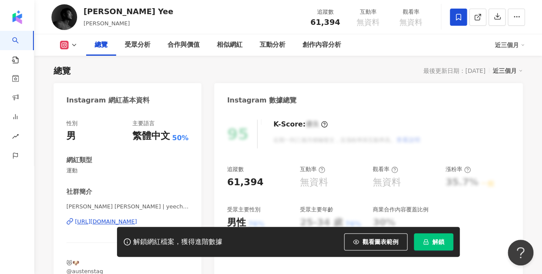
click at [443, 248] on button "解鎖" at bounding box center [433, 241] width 39 height 17
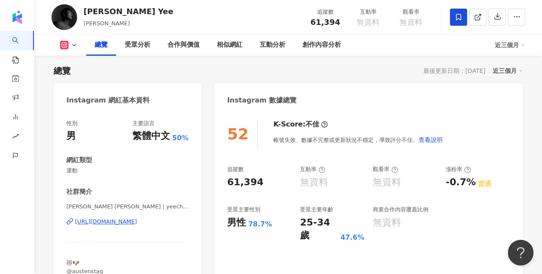
click at [341, 108] on div "Instagram 數據總覽" at bounding box center [368, 97] width 308 height 28
click at [305, 178] on div "無資料" at bounding box center [314, 182] width 28 height 13
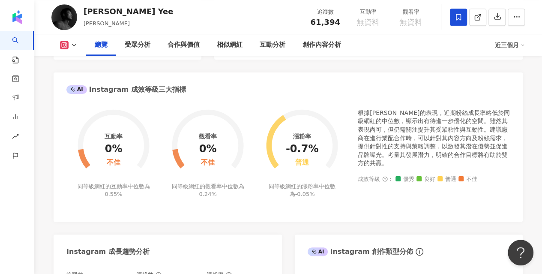
scroll to position [281, 0]
click at [135, 43] on div "受眾分析" at bounding box center [138, 45] width 26 height 10
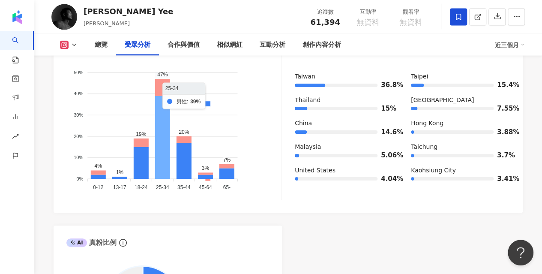
scroll to position [830, 0]
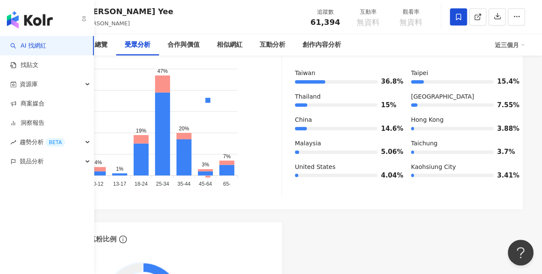
click at [18, 20] on img "button" at bounding box center [30, 19] width 46 height 17
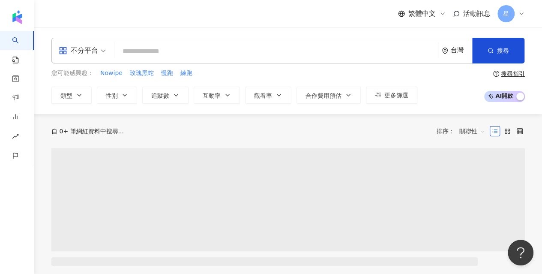
click at [99, 53] on span "不分平台" at bounding box center [82, 51] width 47 height 14
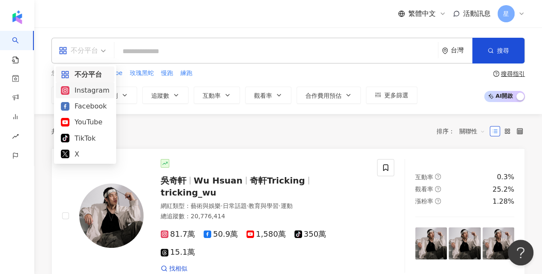
click at [68, 91] on icon at bounding box center [65, 90] width 7 height 6
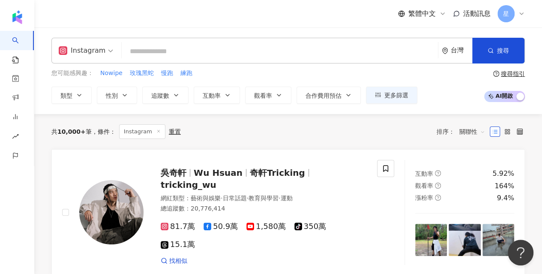
click at [190, 49] on input "search" at bounding box center [279, 51] width 309 height 16
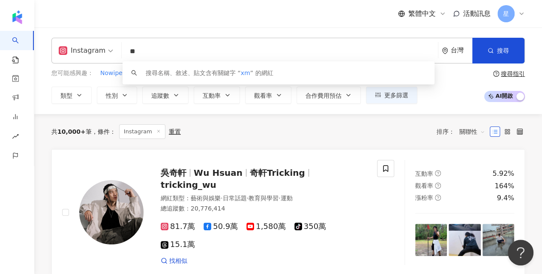
type input "*"
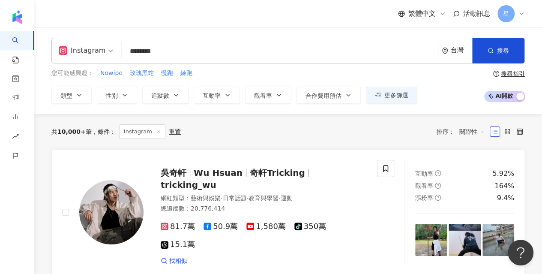
click at [225, 25] on div "繁體中文 活動訊息 星" at bounding box center [287, 13] width 473 height 27
click at [519, 70] on div "搜尋指引" at bounding box center [513, 73] width 24 height 7
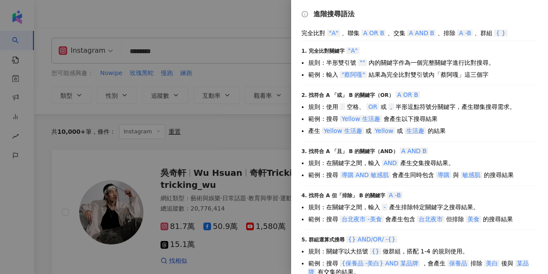
click at [267, 84] on div at bounding box center [274, 137] width 548 height 274
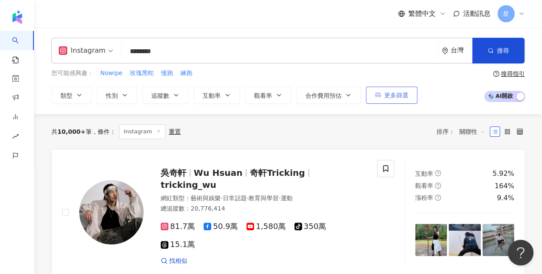
click at [388, 96] on span "更多篩選" at bounding box center [396, 95] width 24 height 7
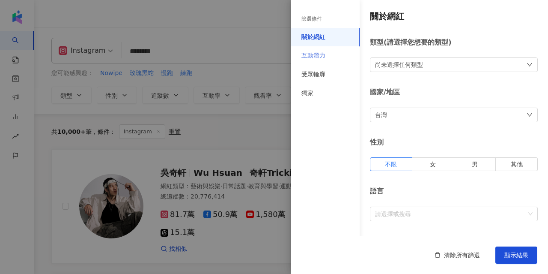
click at [335, 54] on div "互動潛力" at bounding box center [325, 55] width 69 height 19
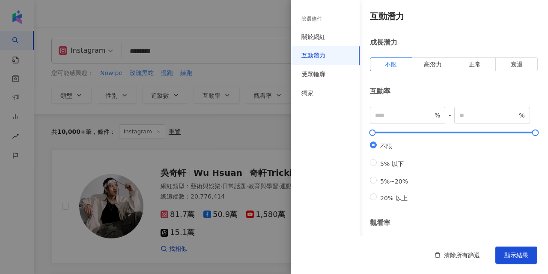
click at [334, 54] on div "互動潛力" at bounding box center [325, 55] width 69 height 19
click at [317, 72] on div "受眾輪廓" at bounding box center [314, 74] width 24 height 9
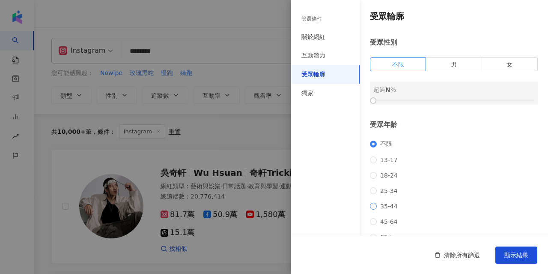
click at [391, 207] on span "35-44" at bounding box center [389, 206] width 24 height 7
click at [444, 65] on label "男" at bounding box center [454, 64] width 56 height 14
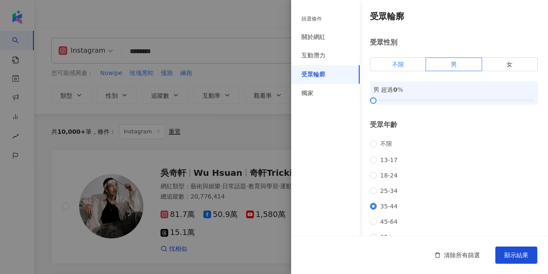
click at [404, 63] on label "不限" at bounding box center [398, 64] width 56 height 14
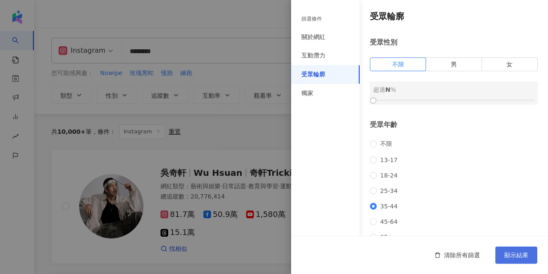
click at [531, 253] on button "顯示結果" at bounding box center [517, 254] width 42 height 17
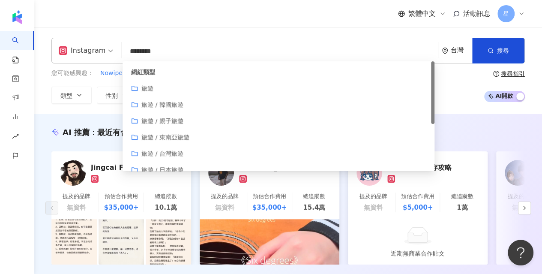
click at [209, 53] on input "********" at bounding box center [279, 51] width 309 height 16
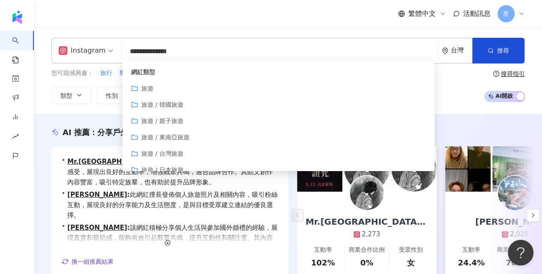
type input "**********"
click at [333, 19] on div "繁體中文 活動訊息 星" at bounding box center [287, 13] width 473 height 27
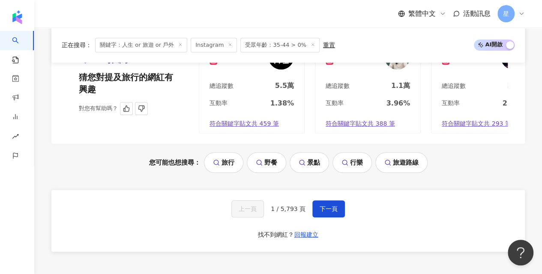
scroll to position [1923, 0]
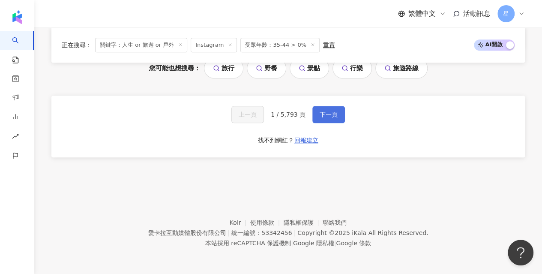
click at [332, 122] on button "下一頁" at bounding box center [328, 114] width 33 height 17
drag, startPoint x: 375, startPoint y: 170, endPoint x: 374, endPoint y: 163, distance: 7.1
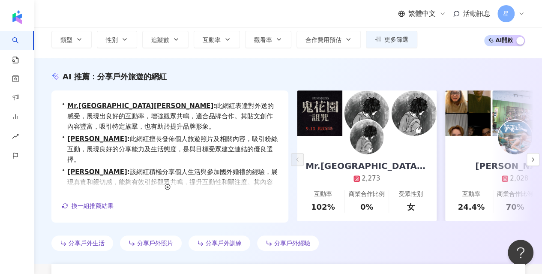
scroll to position [36, 0]
